Goal: Task Accomplishment & Management: Manage account settings

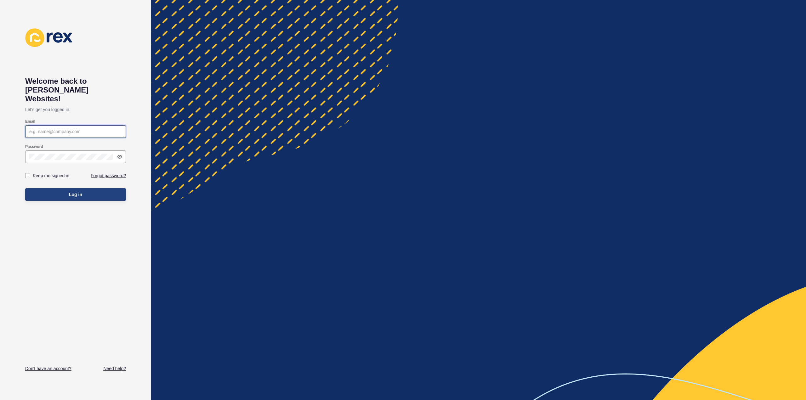
type input "[PERSON_NAME][EMAIL_ADDRESS][DOMAIN_NAME]"
click at [75, 191] on span "Log in" at bounding box center [75, 194] width 13 height 6
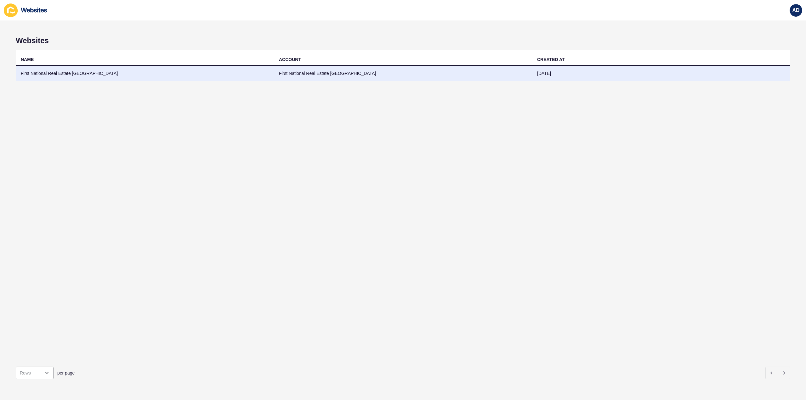
click at [41, 70] on td "First National Real Estate [GEOGRAPHIC_DATA]" at bounding box center [145, 73] width 258 height 15
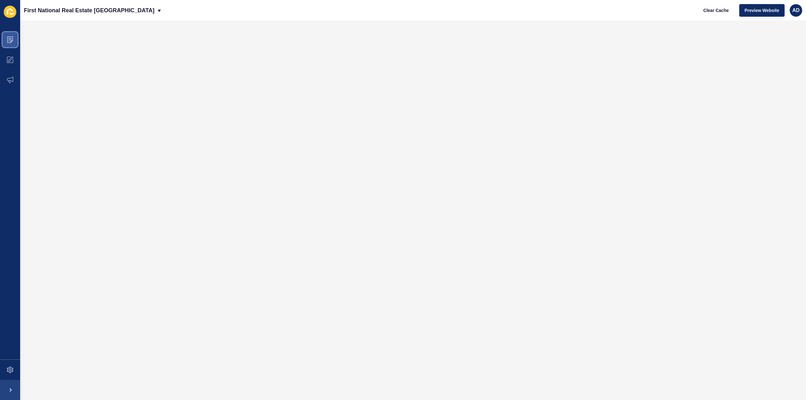
click at [8, 38] on icon at bounding box center [10, 40] width 6 height 6
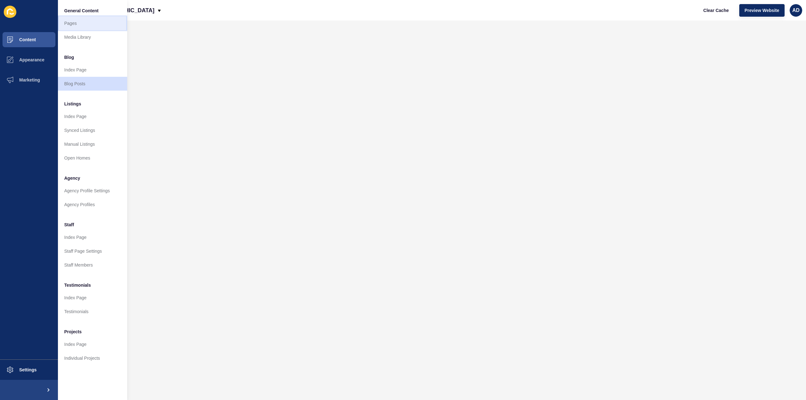
click at [74, 20] on link "Pages" at bounding box center [92, 23] width 69 height 14
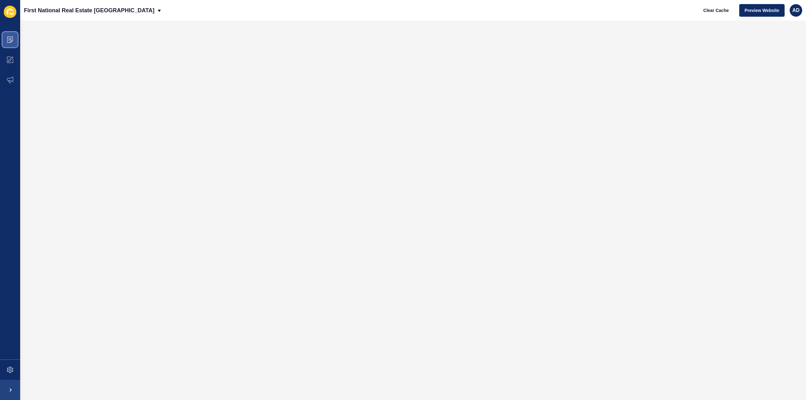
click at [6, 34] on span at bounding box center [10, 40] width 20 height 20
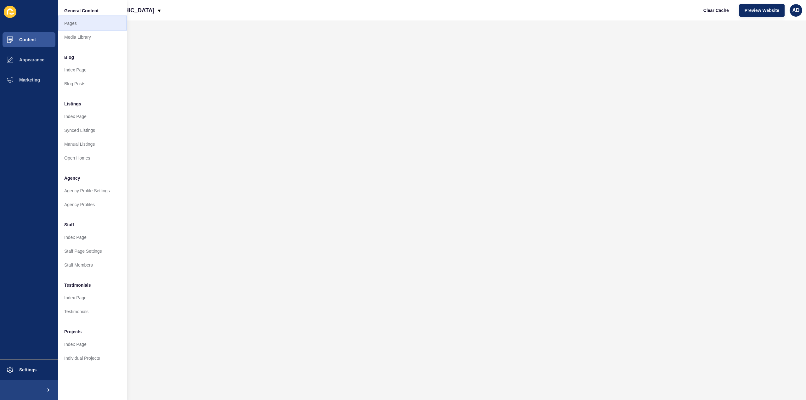
click at [71, 24] on link "Pages" at bounding box center [92, 23] width 69 height 14
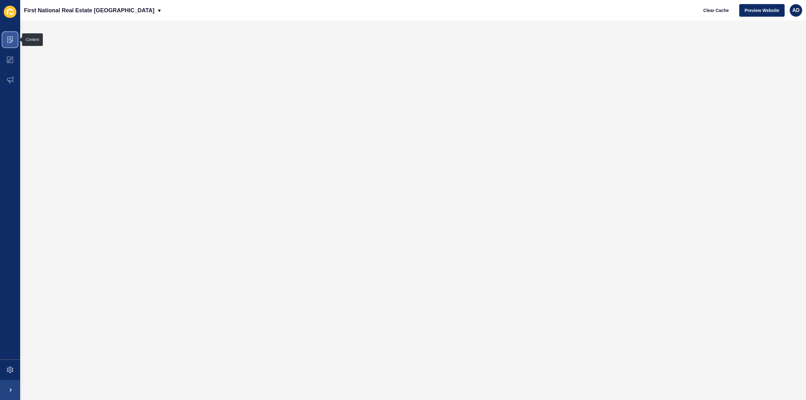
click at [11, 38] on icon at bounding box center [10, 38] width 3 height 0
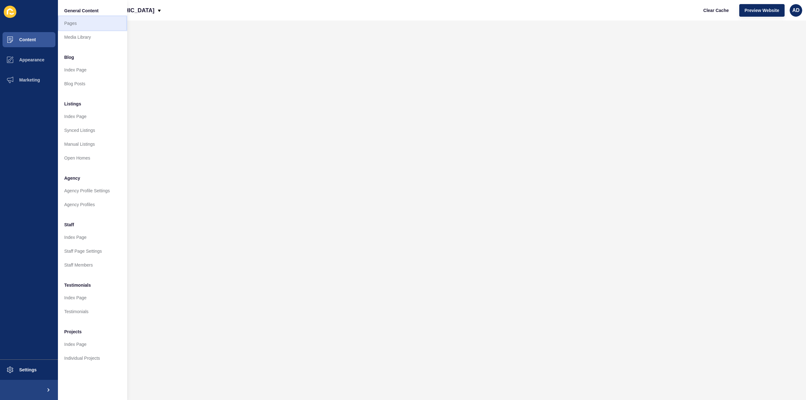
click at [76, 22] on link "Pages" at bounding box center [92, 23] width 69 height 14
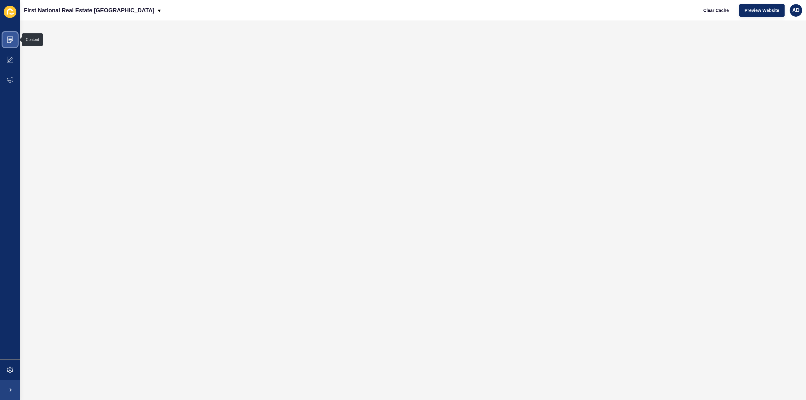
click at [6, 36] on span at bounding box center [10, 40] width 20 height 20
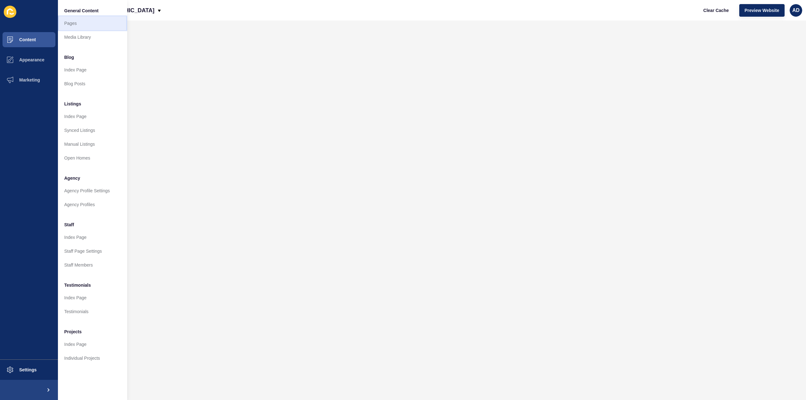
click at [69, 23] on link "Pages" at bounding box center [92, 23] width 69 height 14
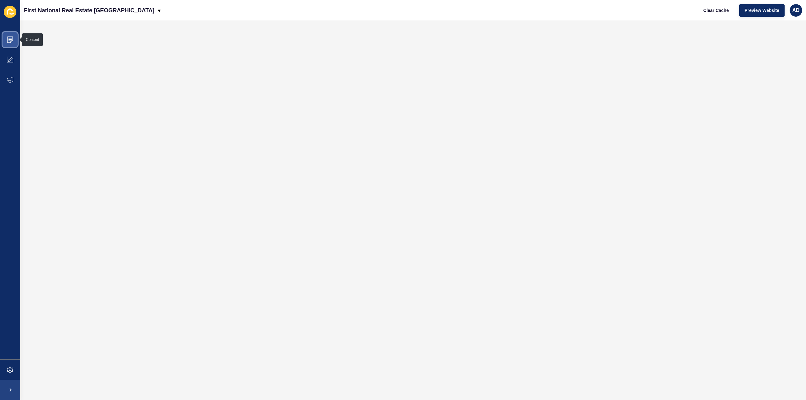
click at [10, 35] on span at bounding box center [10, 40] width 20 height 20
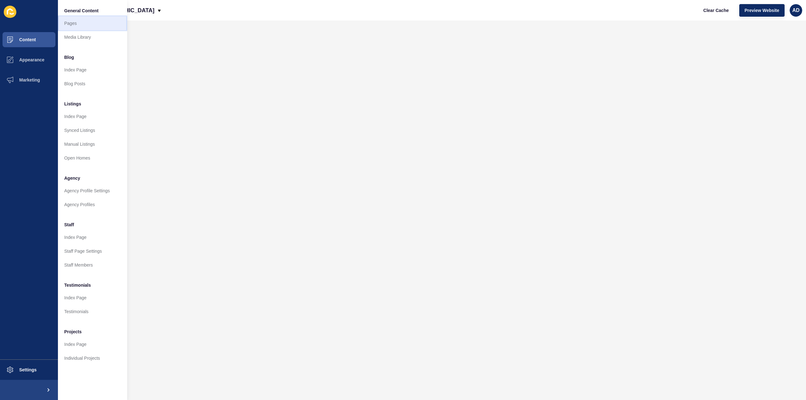
click at [72, 19] on link "Pages" at bounding box center [92, 23] width 69 height 14
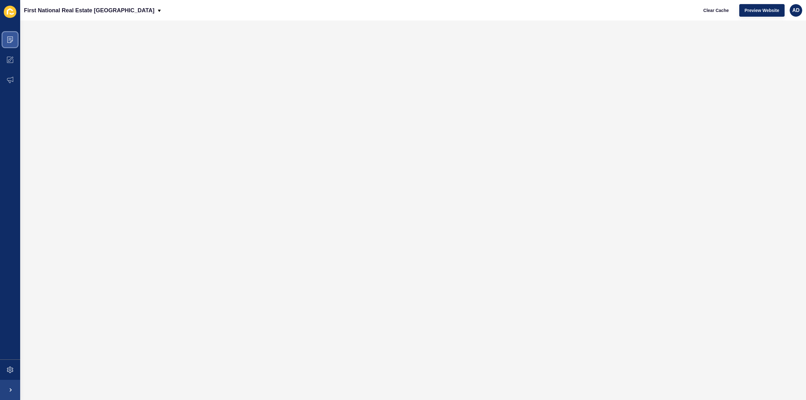
click at [8, 37] on icon at bounding box center [10, 40] width 6 height 6
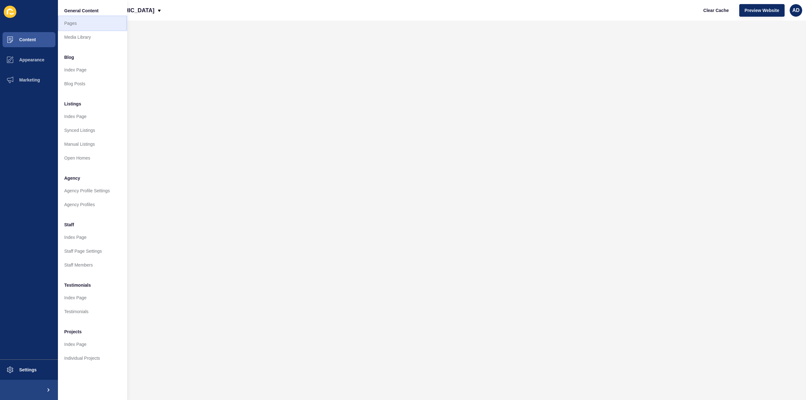
click at [74, 24] on link "Pages" at bounding box center [92, 23] width 69 height 14
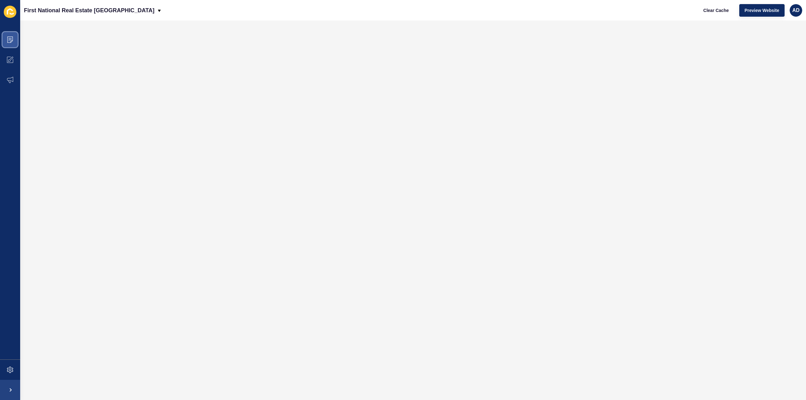
click at [12, 37] on icon at bounding box center [10, 40] width 6 height 6
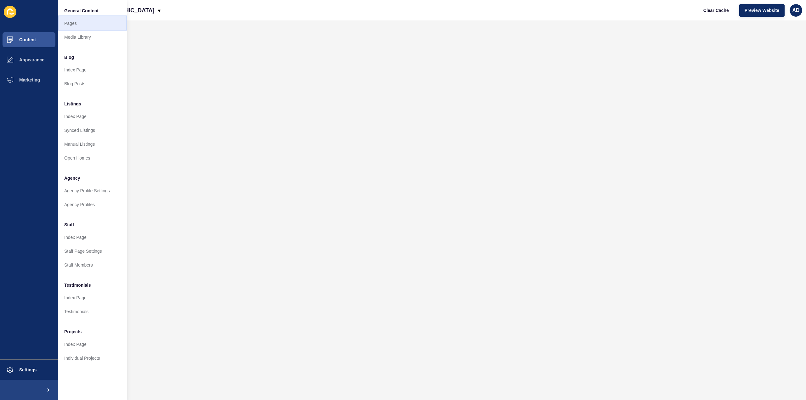
click at [69, 22] on link "Pages" at bounding box center [92, 23] width 69 height 14
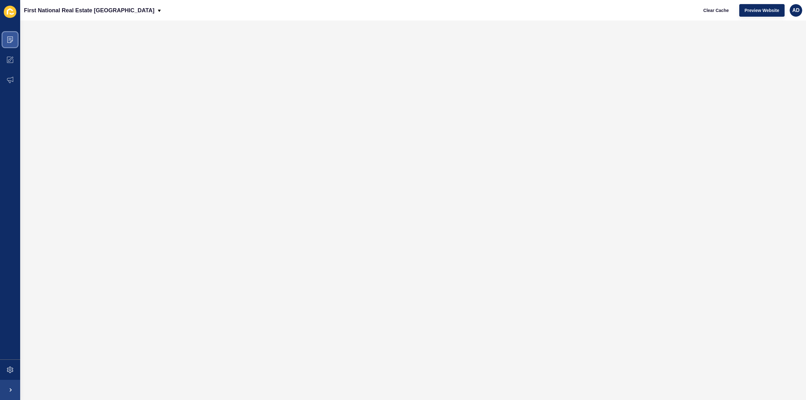
click at [13, 39] on icon at bounding box center [10, 40] width 6 height 6
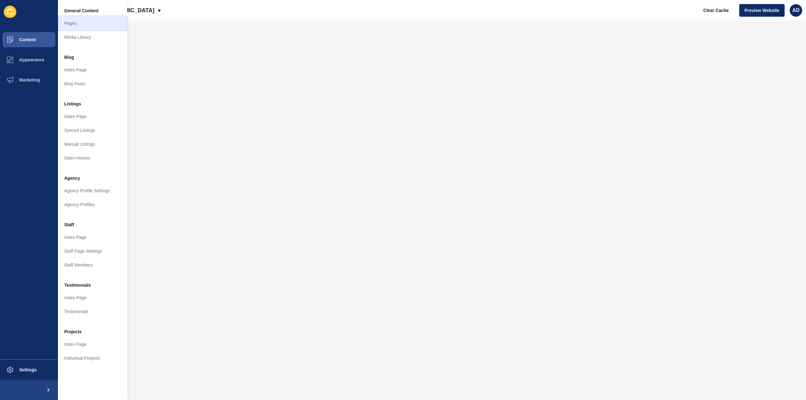
click at [71, 24] on link "Pages" at bounding box center [92, 23] width 69 height 14
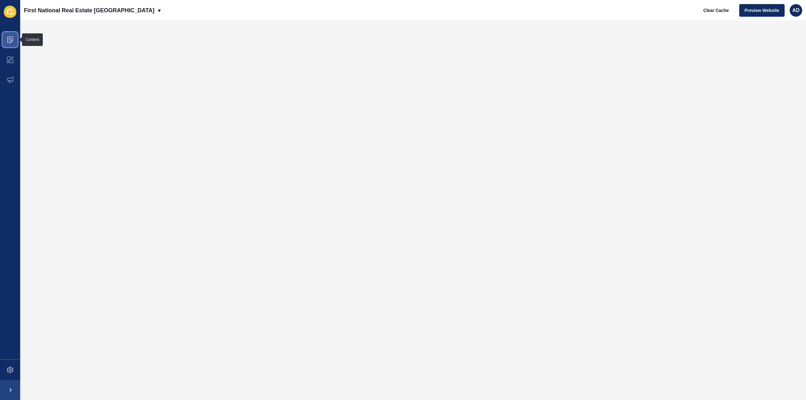
click at [11, 39] on icon at bounding box center [10, 39] width 3 height 0
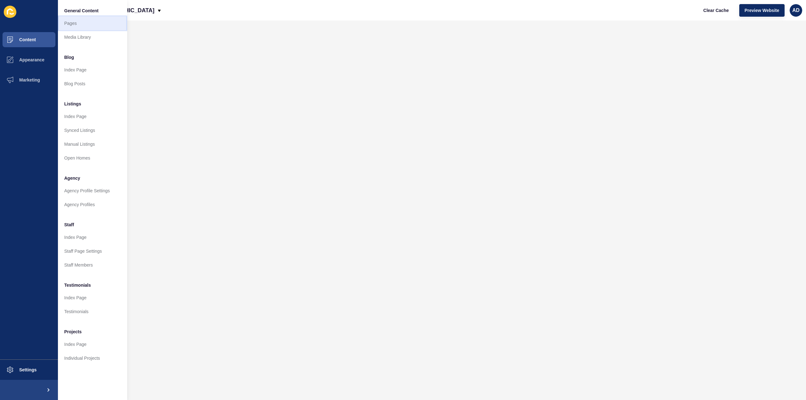
click at [73, 20] on link "Pages" at bounding box center [92, 23] width 69 height 14
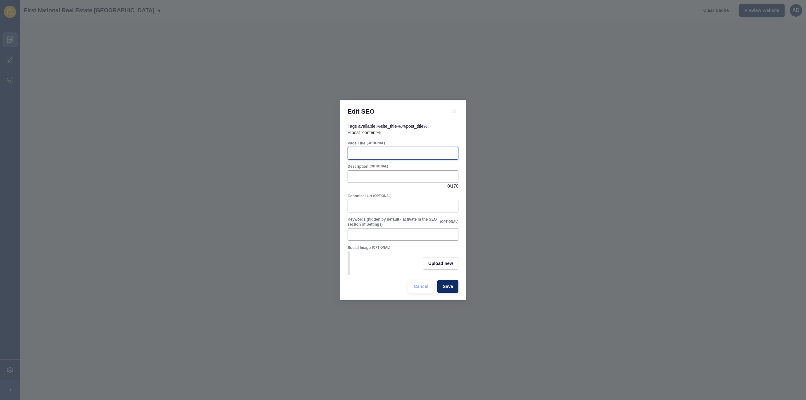
click at [378, 151] on input "Page Title" at bounding box center [403, 153] width 103 height 6
paste input "Bundaberg West Real Estate | Homes for Sale & Rent in [GEOGRAPHIC_DATA]"
type input "Bundaberg West Real Estate | Homes for Sale & Rent in [GEOGRAPHIC_DATA]"
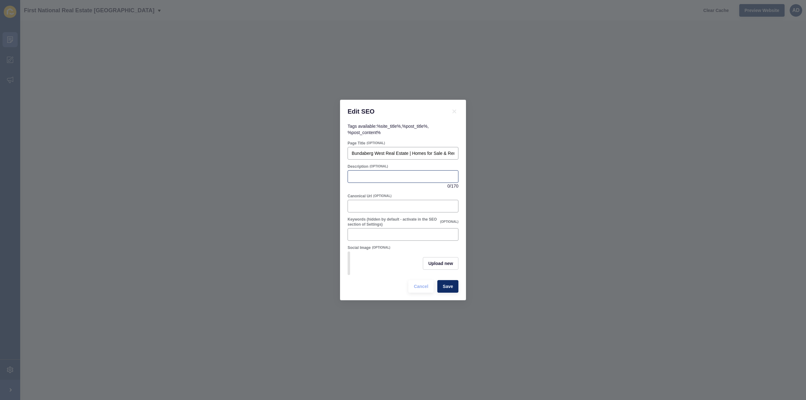
click at [374, 170] on div at bounding box center [403, 176] width 111 height 13
paste input "Explore [GEOGRAPHIC_DATA] – a leafy, convenient suburb close to the CBD, hospit…"
drag, startPoint x: 414, startPoint y: 173, endPoint x: 309, endPoint y: 172, distance: 105.2
click at [309, 172] on div "Edit SEO Tags available: %site_title% , %post_title% , %post_content% Page Titl…" at bounding box center [403, 200] width 806 height 400
click at [419, 177] on input "Explore [GEOGRAPHIC_DATA] – a leafy, convenient suburb close to the CBD, hospit…" at bounding box center [403, 176] width 103 height 6
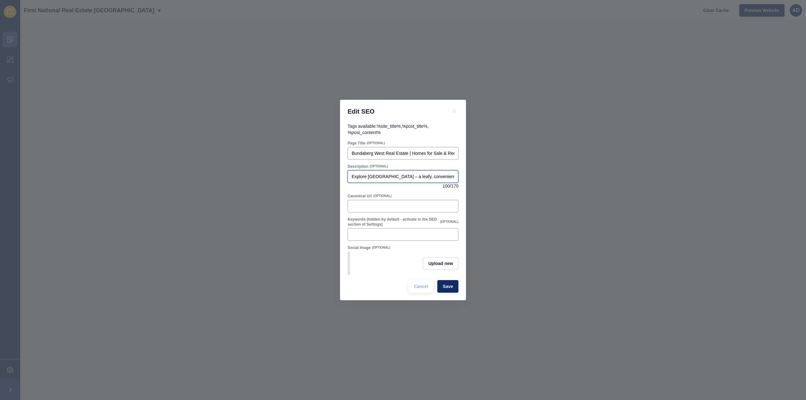
click at [453, 173] on input "Explore [GEOGRAPHIC_DATA] – a leafy, convenient suburb close to the CBD, hospit…" at bounding box center [403, 176] width 103 height 6
paste input "Discover homes for sale and rent, lifestyle insights"
type input "Explore [GEOGRAPHIC_DATA] – a leafy, convenient suburb close to the CBD, hospit…"
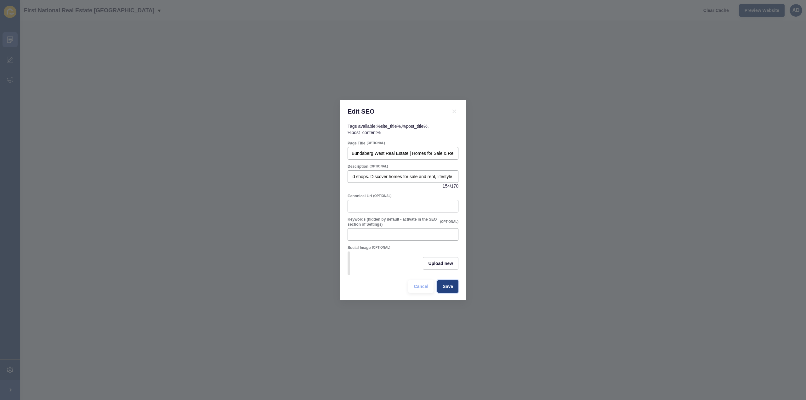
click at [450, 290] on span "Save" at bounding box center [448, 286] width 10 height 6
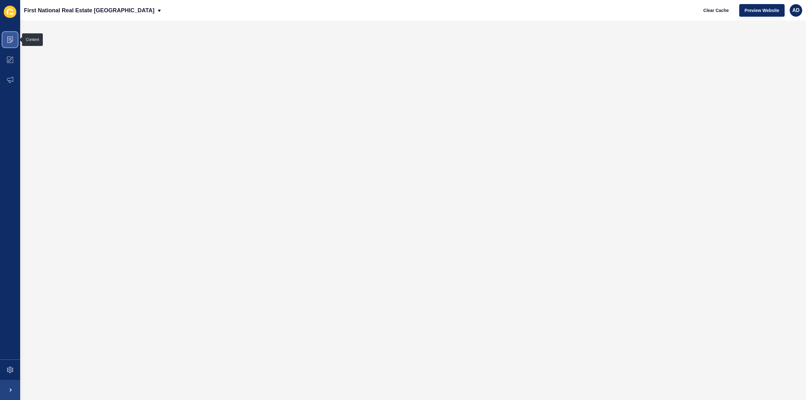
click at [13, 39] on icon at bounding box center [10, 40] width 6 height 6
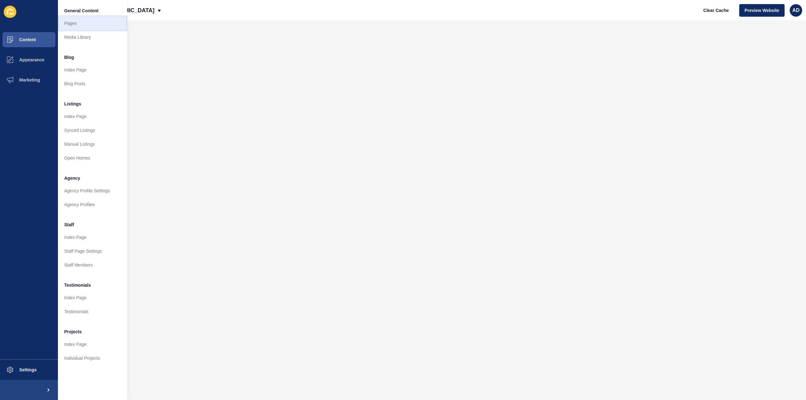
click at [68, 22] on link "Pages" at bounding box center [92, 23] width 69 height 14
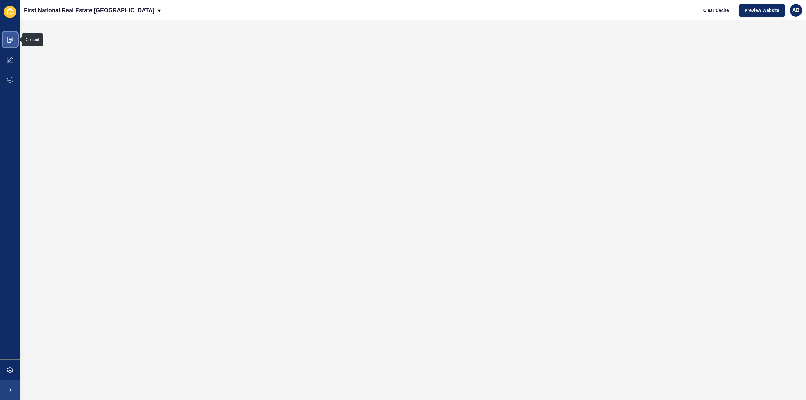
click at [8, 37] on icon at bounding box center [10, 40] width 6 height 6
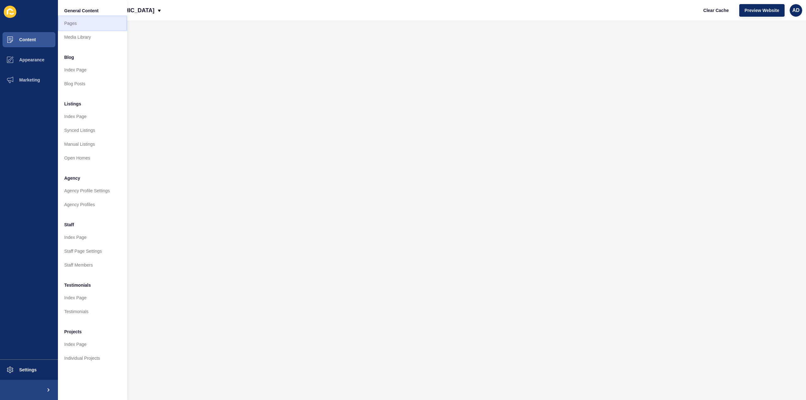
click at [71, 23] on link "Pages" at bounding box center [92, 23] width 69 height 14
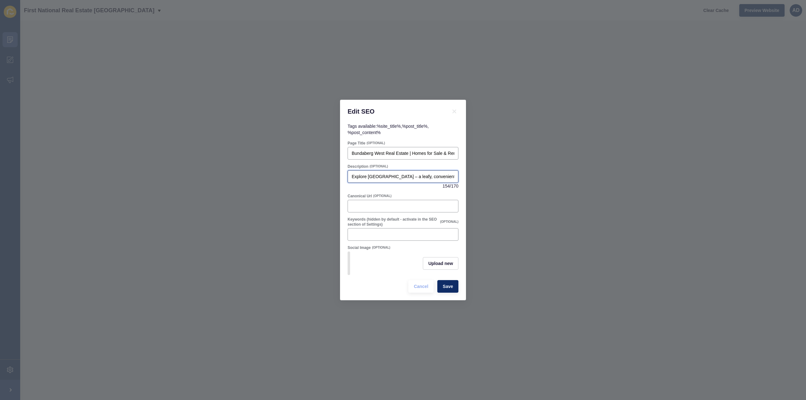
click at [418, 174] on input "Explore [GEOGRAPHIC_DATA] – a leafy, convenient suburb close to the CBD, hospit…" at bounding box center [403, 176] width 103 height 6
paste input "Bundaberg West Real Estate | Houses for Sale & Rent, Community & Lifestyle Guide"
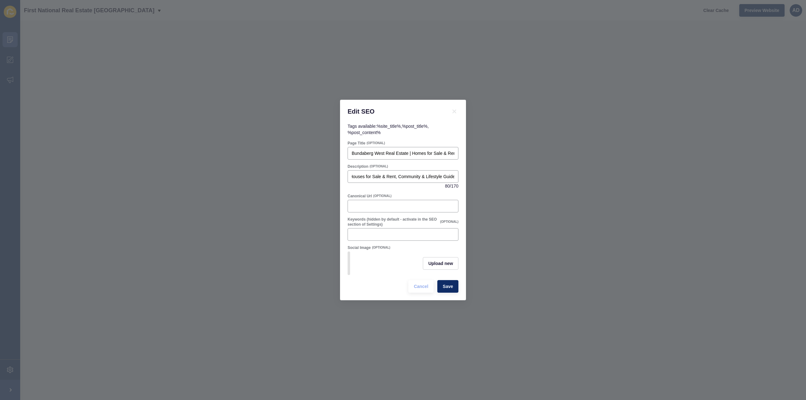
click at [431, 194] on div "Canonical Url (OPTIONAL)" at bounding box center [403, 196] width 111 height 5
type input "Explore [GEOGRAPHIC_DATA] – a leafy, convenient suburb close to the CBD, hospit…"
click at [416, 151] on input "Bundaberg West Real Estate | Homes for Sale & Rent in [GEOGRAPHIC_DATA]" at bounding box center [403, 153] width 103 height 6
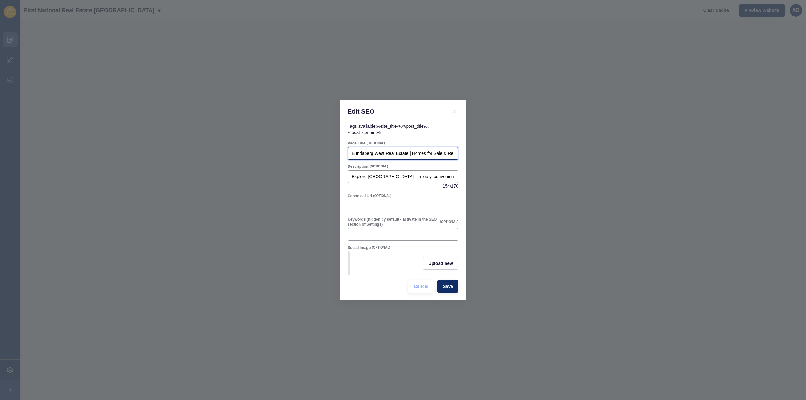
click at [416, 151] on input "Bundaberg West Real Estate | Homes for Sale & Rent in [GEOGRAPHIC_DATA]" at bounding box center [403, 153] width 103 height 6
paste input "uses for Sale & Rent, Community & Lifestyle Guide"
type input "Bundaberg West Real Estate | Houses for Sale & Rent, Community & Lifestyle Guide"
click at [417, 164] on div "Description (OPTIONAL)" at bounding box center [403, 166] width 111 height 5
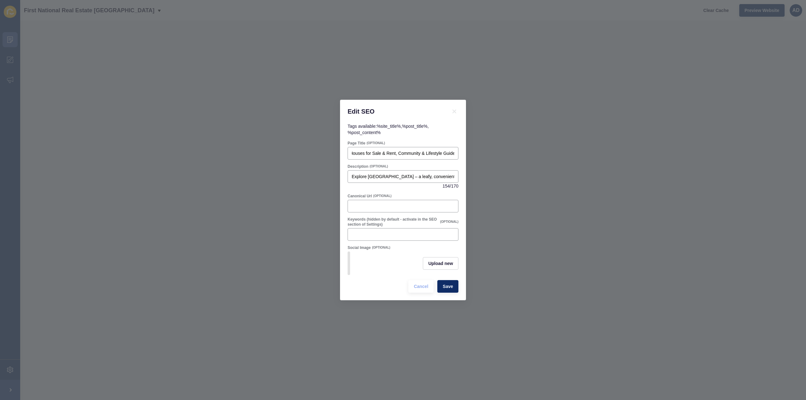
scroll to position [0, 0]
click at [389, 174] on input "Explore [GEOGRAPHIC_DATA] – a leafy, convenient suburb close to the CBD, hospit…" at bounding box center [403, 176] width 103 height 6
paste input "Discover [GEOGRAPHIC_DATA], a vibrant suburb just minutes from the [GEOGRAPHIC_…"
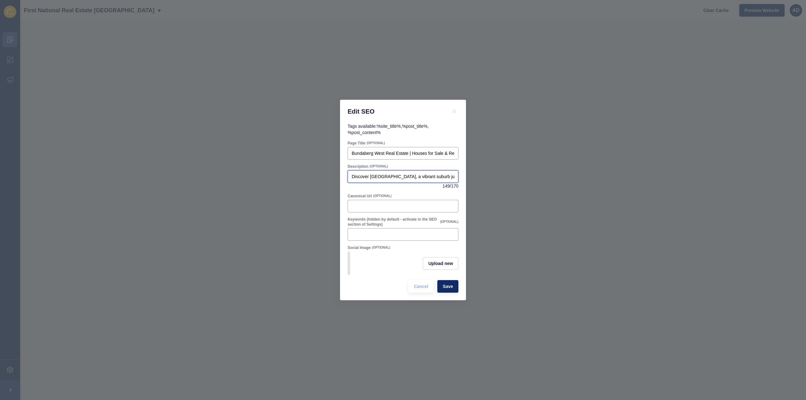
scroll to position [0, 192]
type input "Discover [GEOGRAPHIC_DATA], a vibrant suburb just minutes from the [GEOGRAPHIC_…"
click at [410, 187] on form "Page Title (OPTIONAL) Bundaberg West Real Estate | Houses for Sale & Rent, Comm…" at bounding box center [403, 217] width 111 height 152
click at [452, 287] on span "Save" at bounding box center [448, 286] width 10 height 6
